Goal: Navigation & Orientation: Find specific page/section

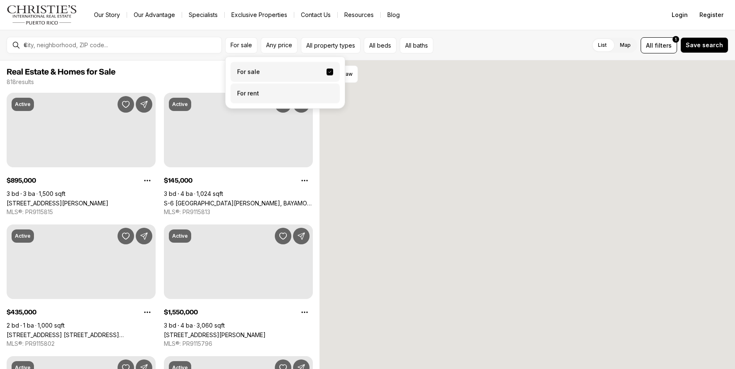
click at [252, 93] on label "For rent" at bounding box center [285, 94] width 109 height 20
click at [327, 90] on button "For rent" at bounding box center [330, 90] width 7 height 0
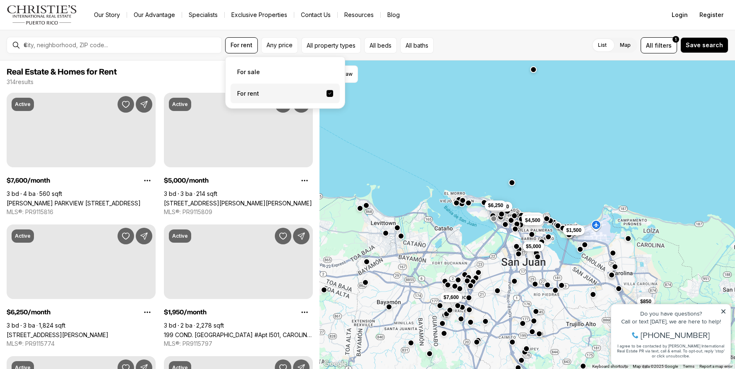
click at [252, 93] on label "For rent" at bounding box center [285, 94] width 109 height 20
click at [327, 93] on button "For rent" at bounding box center [330, 93] width 7 height 7
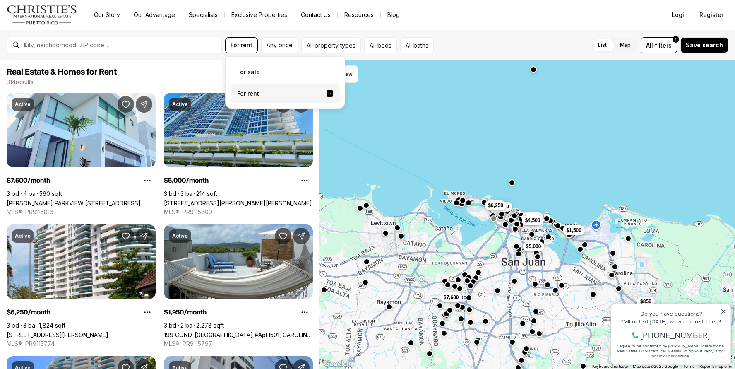
click at [153, 28] on nav "Go to: Homepage Our Story Our Advantage Specialists Exclusive Properties Contac…" at bounding box center [367, 15] width 735 height 30
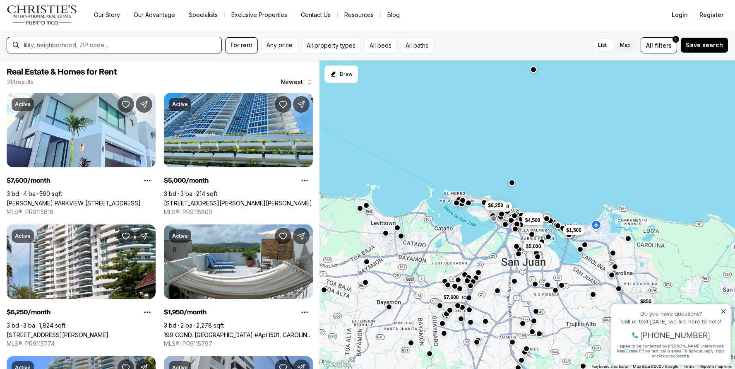
click at [123, 46] on input "text" at bounding box center [121, 44] width 195 height 7
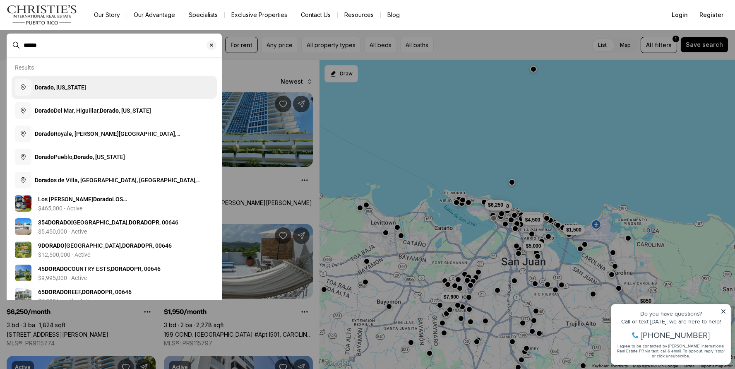
type input "******"
click at [110, 82] on button "Dorado , [US_STATE]" at bounding box center [114, 87] width 205 height 23
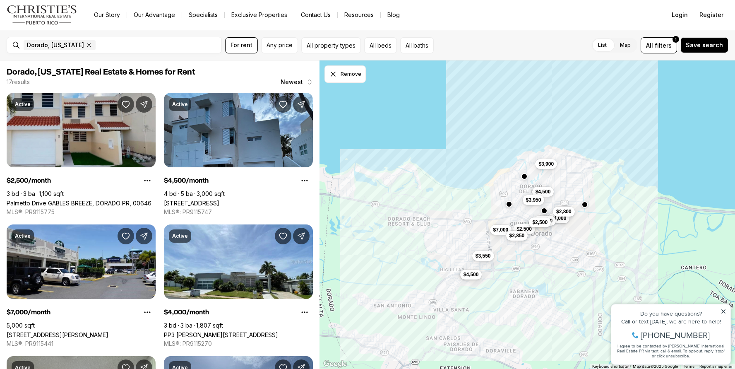
click at [458, 21] on nav "Go to: Homepage Our Story Our Advantage Specialists Exclusive Properties Contac…" at bounding box center [367, 15] width 735 height 30
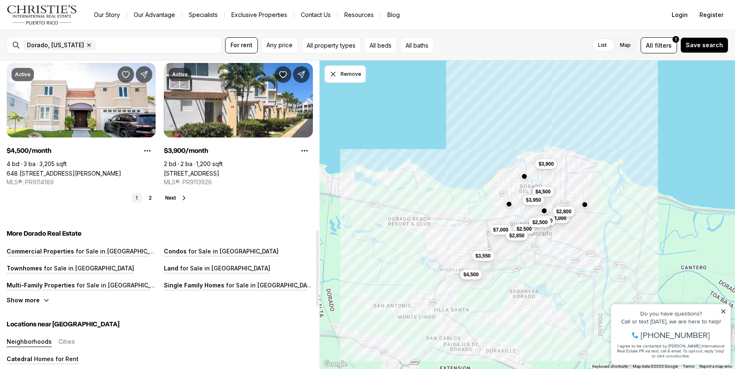
scroll to position [689, 0]
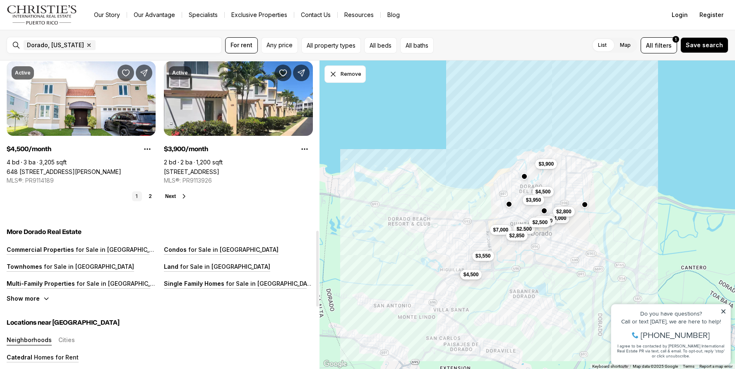
click at [174, 197] on span "Next" at bounding box center [170, 196] width 11 height 6
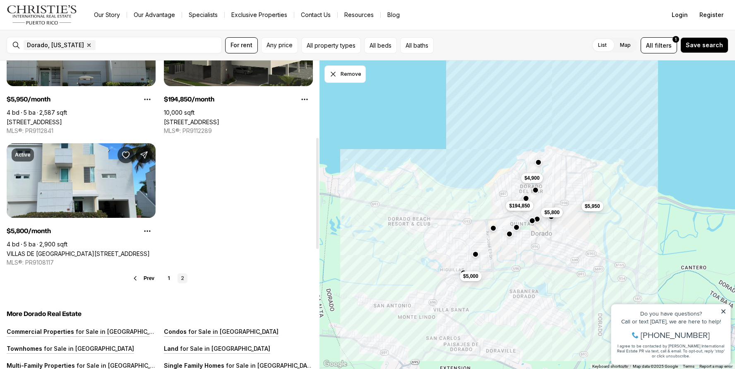
scroll to position [214, 0]
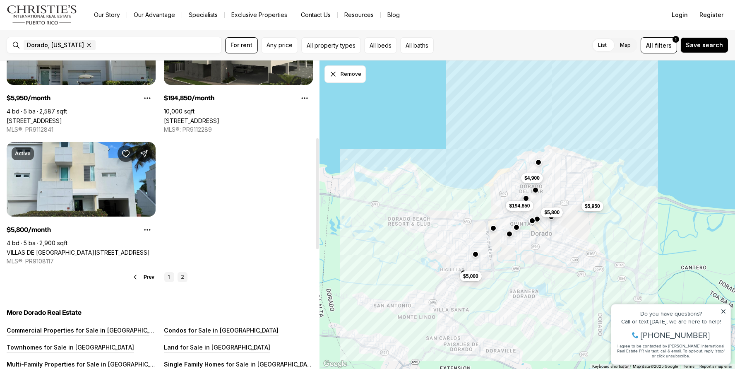
click at [170, 275] on link "1" at bounding box center [169, 277] width 10 height 10
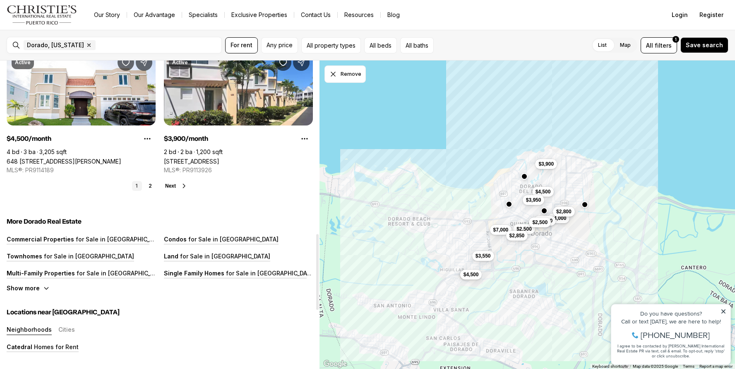
scroll to position [706, 0]
